Goal: Download file/media

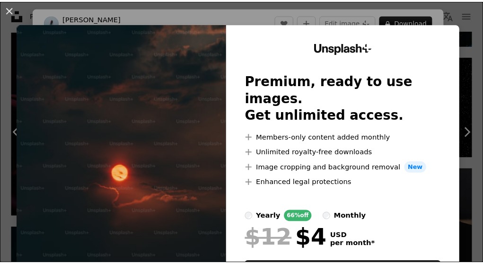
scroll to position [8803, 0]
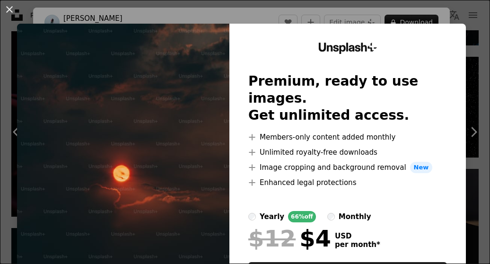
drag, startPoint x: 159, startPoint y: 50, endPoint x: 150, endPoint y: 50, distance: 9.0
click at [158, 50] on img at bounding box center [123, 174] width 212 height 301
click at [10, 6] on button "An X shape" at bounding box center [9, 9] width 11 height 11
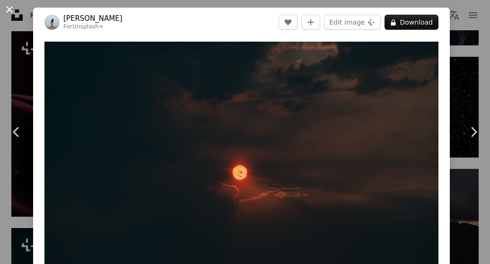
click at [9, 9] on button "An X shape" at bounding box center [9, 9] width 11 height 11
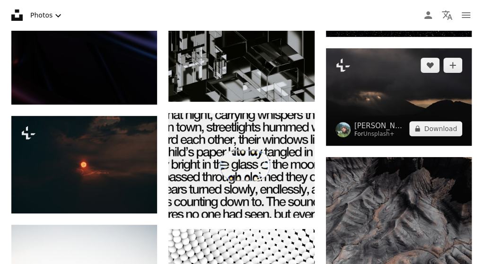
click at [365, 81] on img at bounding box center [399, 96] width 146 height 97
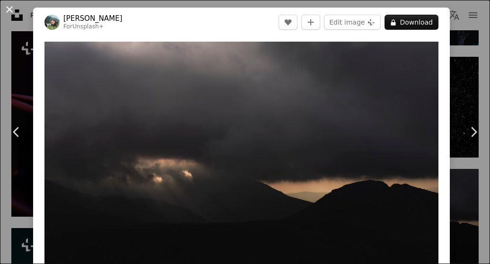
click at [8, 7] on button "An X shape" at bounding box center [9, 9] width 11 height 11
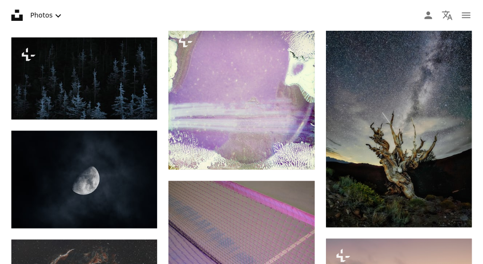
scroll to position [451, 0]
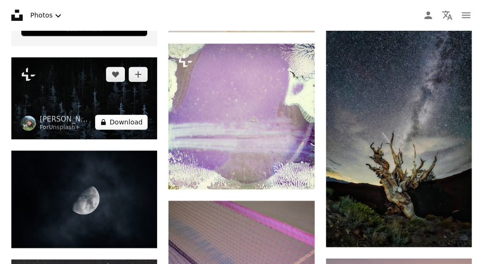
click at [124, 115] on button "A lock Download" at bounding box center [121, 122] width 53 height 15
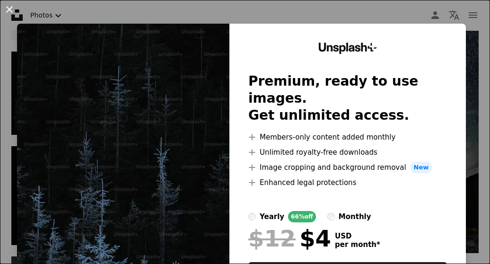
click at [9, 5] on button "An X shape" at bounding box center [9, 9] width 11 height 11
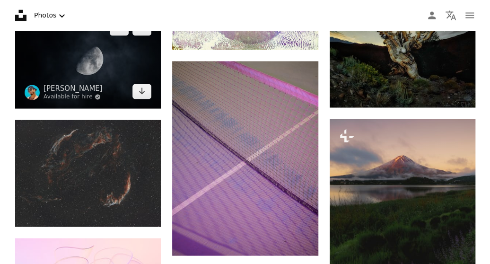
scroll to position [593, 0]
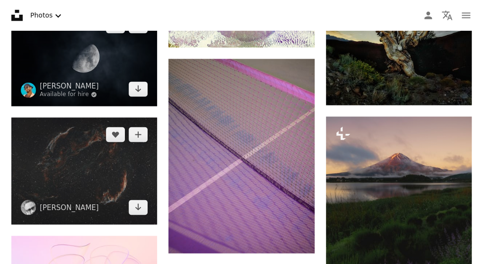
click at [58, 159] on img at bounding box center [84, 170] width 146 height 107
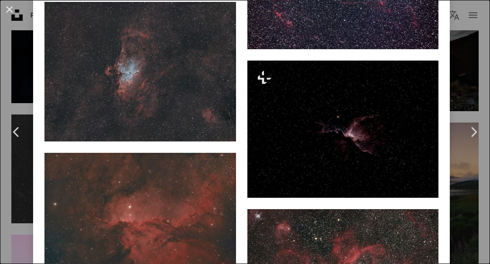
scroll to position [1136, 0]
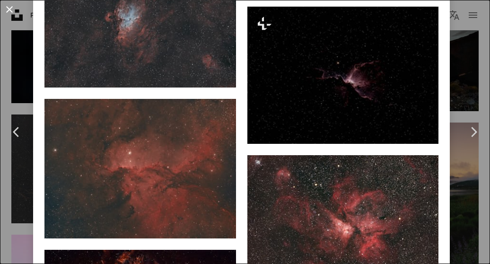
click at [8, 11] on button "An X shape" at bounding box center [9, 9] width 11 height 11
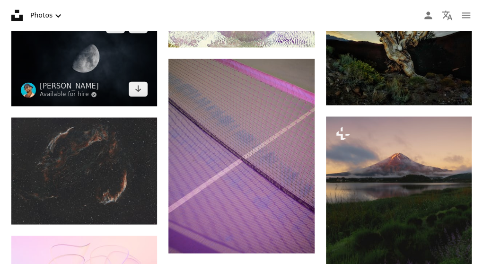
click at [43, 51] on img at bounding box center [84, 57] width 146 height 97
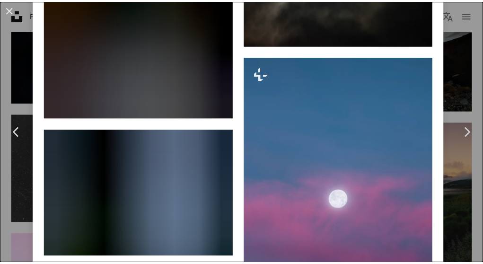
scroll to position [3035, 0]
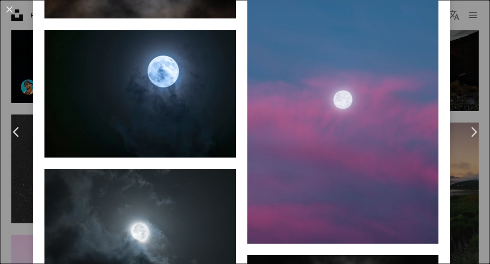
drag, startPoint x: 10, startPoint y: 5, endPoint x: 66, endPoint y: 50, distance: 72.4
click at [10, 5] on button "An X shape" at bounding box center [9, 9] width 11 height 11
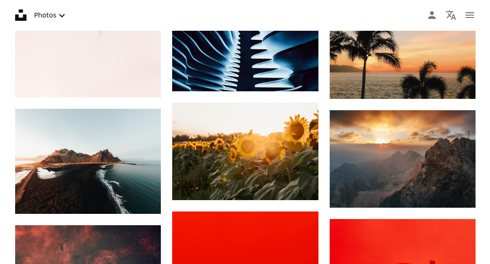
scroll to position [1493, 0]
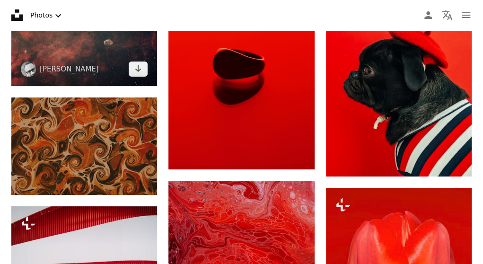
click at [99, 54] on img at bounding box center [84, 38] width 146 height 98
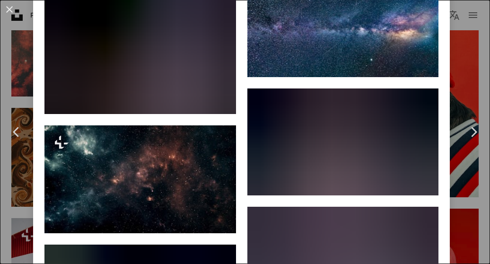
scroll to position [1041, 0]
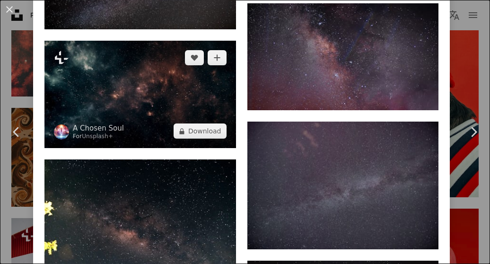
click at [166, 72] on img at bounding box center [140, 95] width 192 height 108
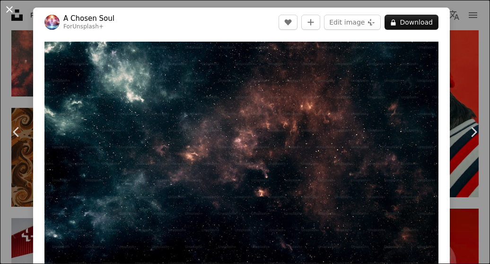
click at [7, 5] on button "An X shape" at bounding box center [9, 9] width 11 height 11
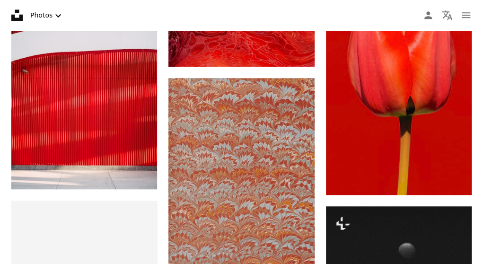
scroll to position [1777, 0]
